Goal: Task Accomplishment & Management: Use online tool/utility

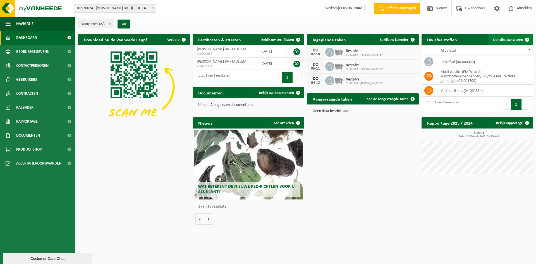
click at [506, 39] on span "Ophaling aanvragen" at bounding box center [508, 40] width 30 height 4
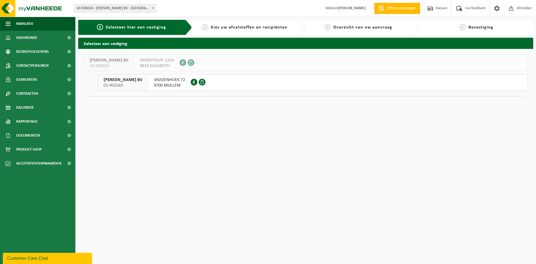
click at [124, 81] on span "MOERMAN HANS BV" at bounding box center [122, 80] width 39 height 6
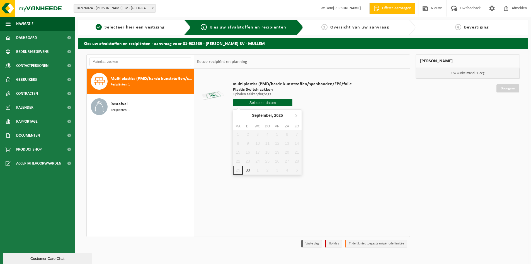
click at [259, 102] on input "text" at bounding box center [263, 102] width 60 height 7
click at [296, 115] on icon at bounding box center [296, 115] width 9 height 9
click at [237, 114] on icon at bounding box center [238, 115] width 9 height 9
click at [248, 169] on div "30" at bounding box center [248, 169] width 10 height 9
type input "Van 2025-09-30"
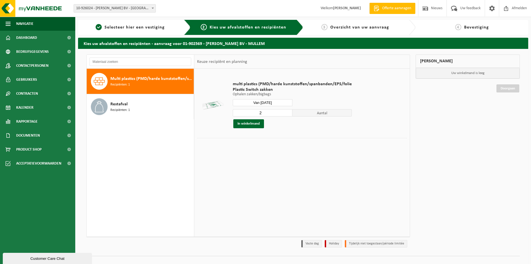
click at [288, 110] on input "2" at bounding box center [263, 112] width 60 height 7
click at [288, 110] on input "3" at bounding box center [263, 112] width 60 height 7
click at [288, 110] on input "4" at bounding box center [263, 112] width 60 height 7
click at [288, 110] on input "5" at bounding box center [263, 112] width 60 height 7
click at [288, 110] on input "6" at bounding box center [263, 112] width 60 height 7
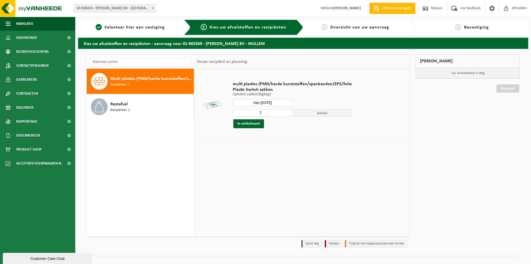
type input "7"
click at [288, 110] on input "7" at bounding box center [263, 112] width 60 height 7
click at [245, 124] on button "In winkelmand" at bounding box center [249, 123] width 31 height 9
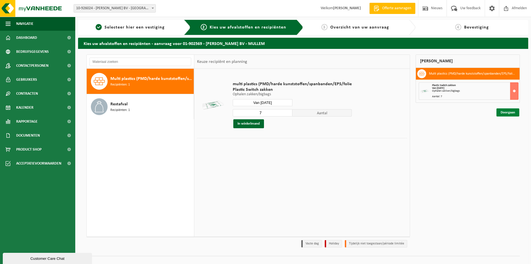
click at [506, 113] on link "Doorgaan" at bounding box center [508, 112] width 23 height 8
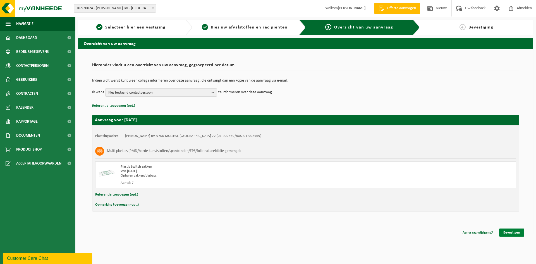
click at [512, 232] on link "Bevestigen" at bounding box center [511, 232] width 25 height 8
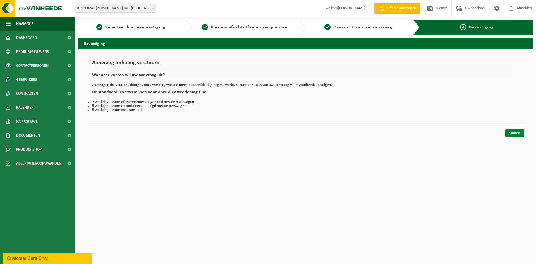
click at [515, 133] on link "Sluiten" at bounding box center [514, 133] width 19 height 8
